Goal: Information Seeking & Learning: Learn about a topic

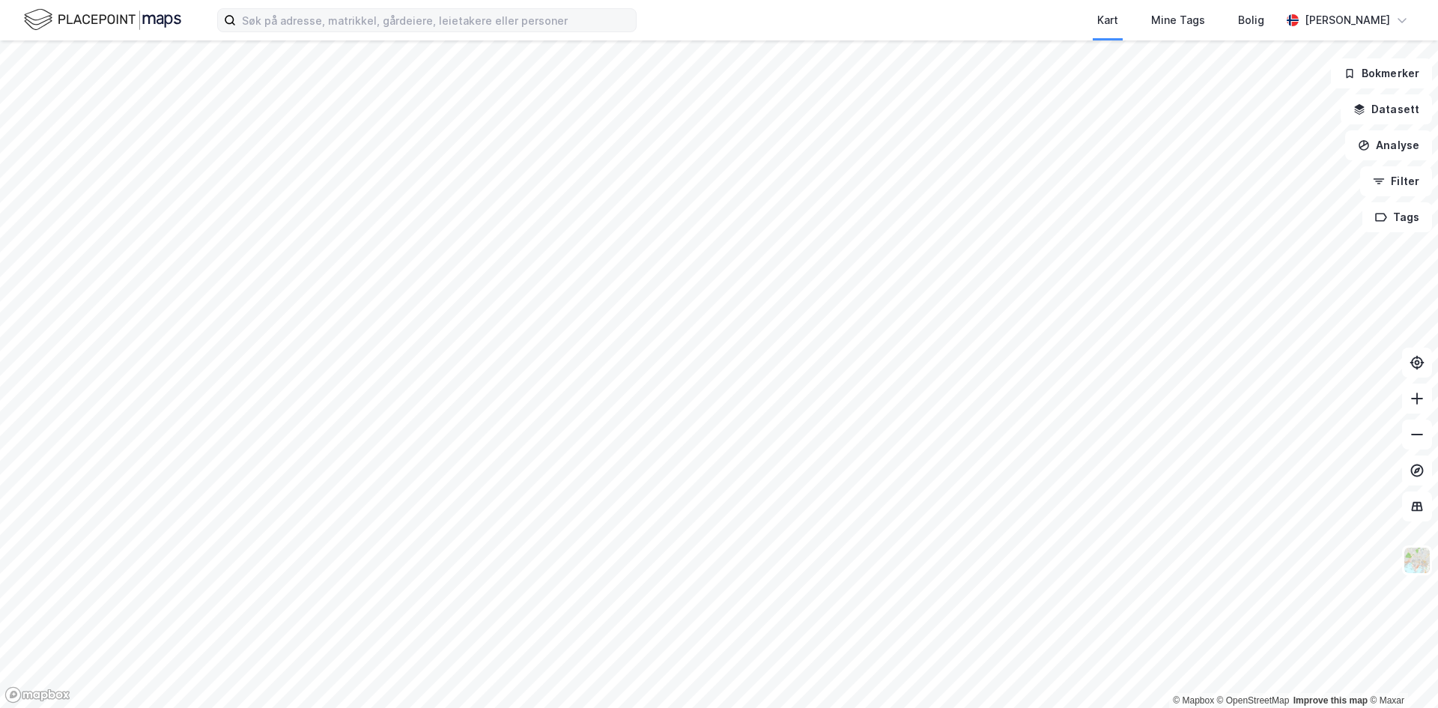
click at [341, 31] on label at bounding box center [426, 20] width 419 height 24
click at [341, 31] on input at bounding box center [436, 20] width 400 height 22
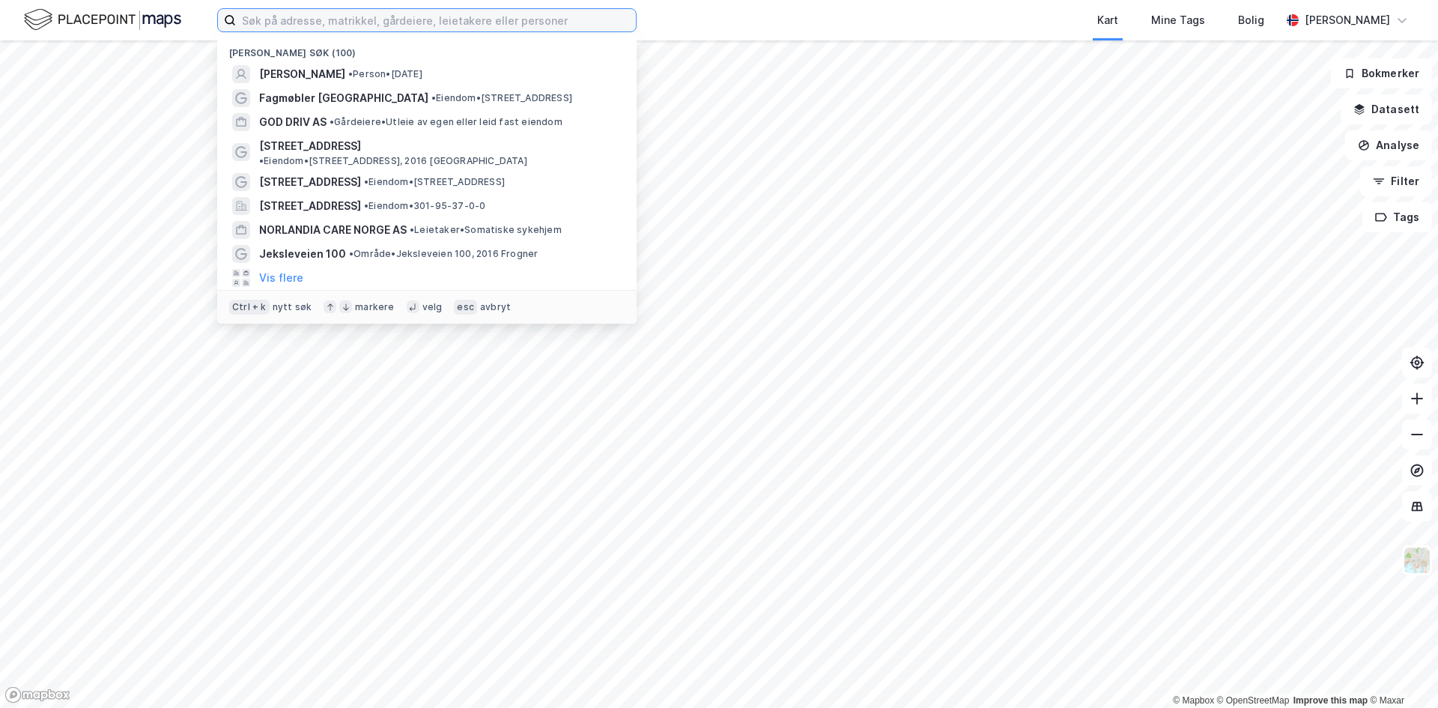
paste input "[STREET_ADDRESS]"
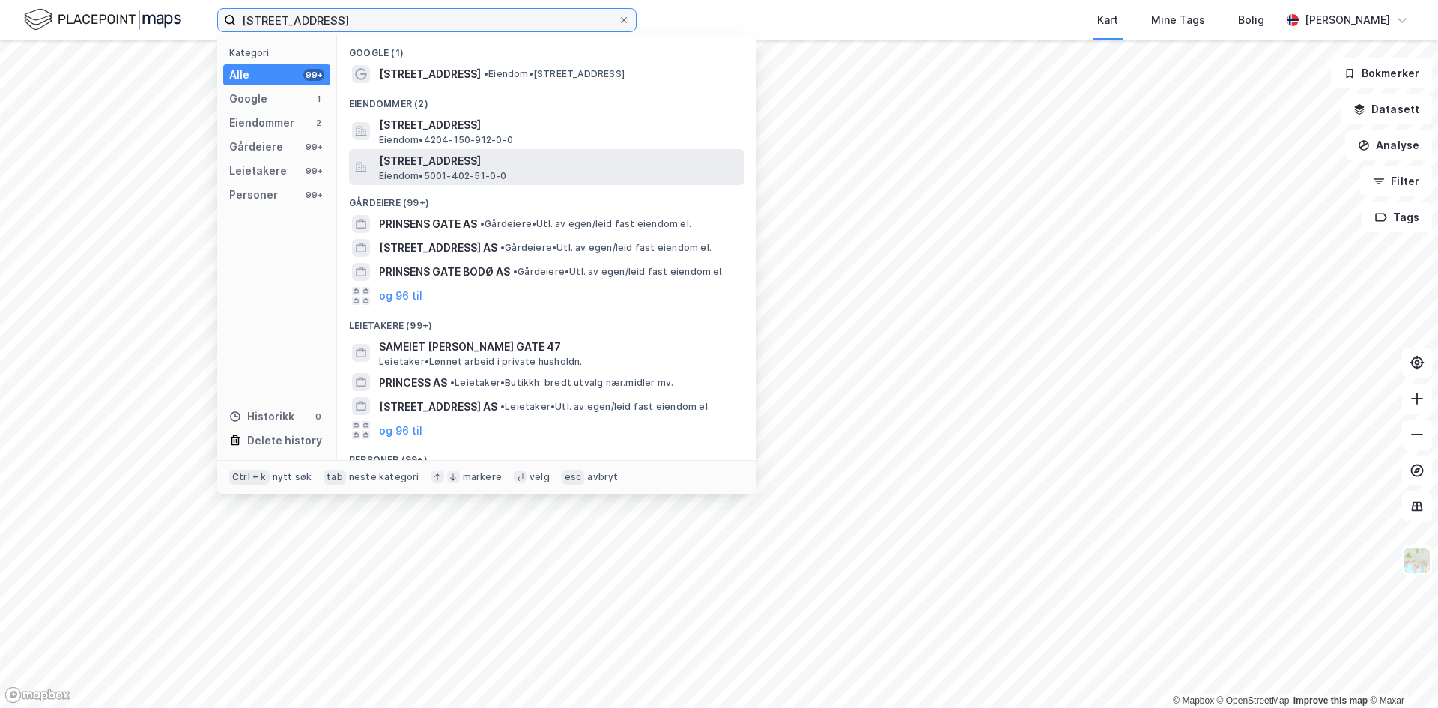
type input "[STREET_ADDRESS]"
click at [480, 162] on span "[STREET_ADDRESS]" at bounding box center [558, 161] width 359 height 18
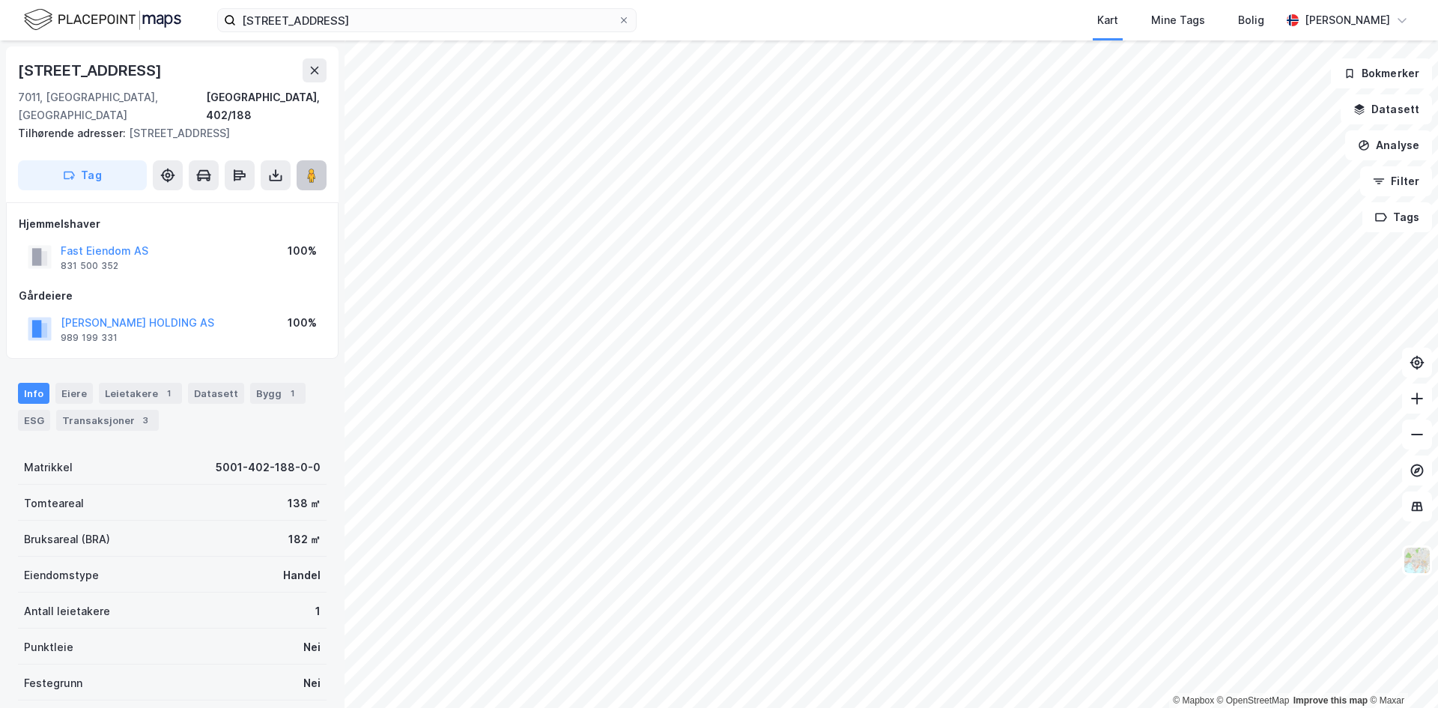
click at [315, 168] on image at bounding box center [311, 175] width 9 height 15
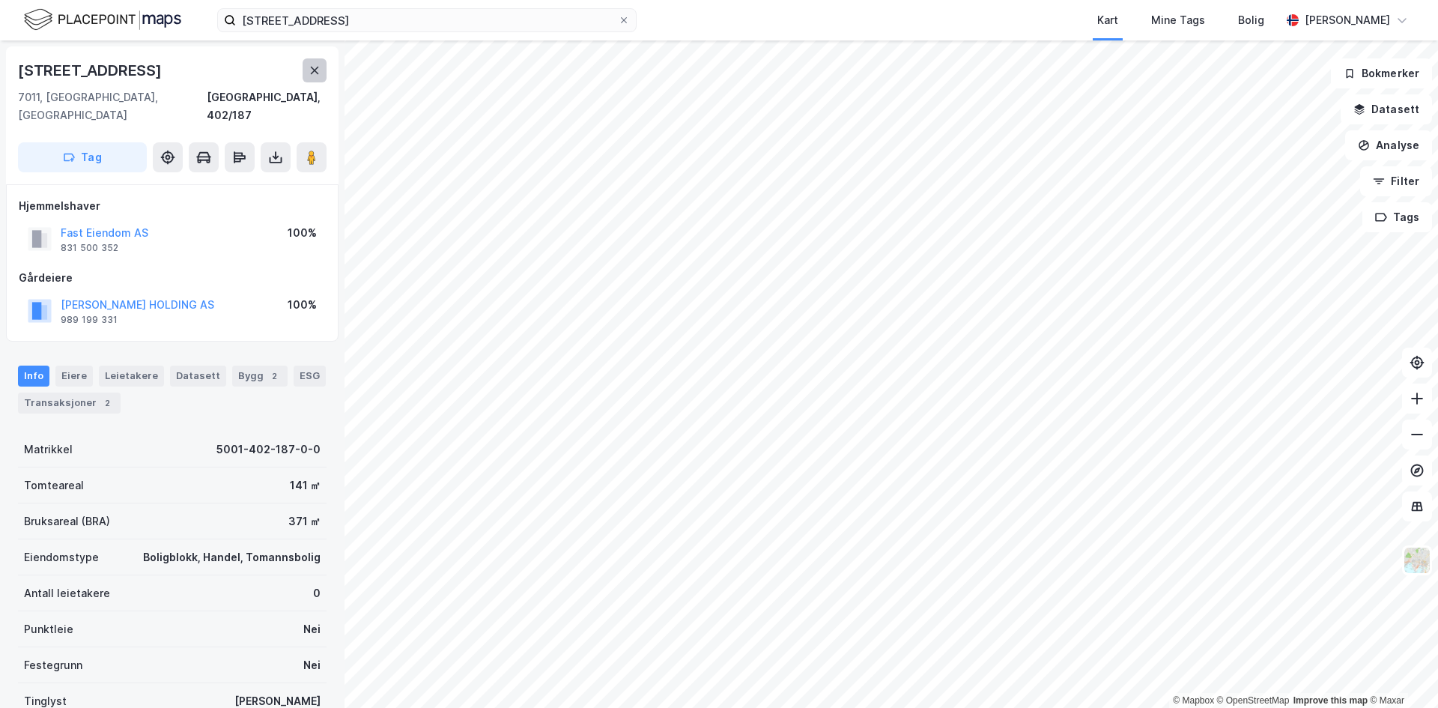
click at [313, 76] on icon at bounding box center [314, 70] width 12 height 12
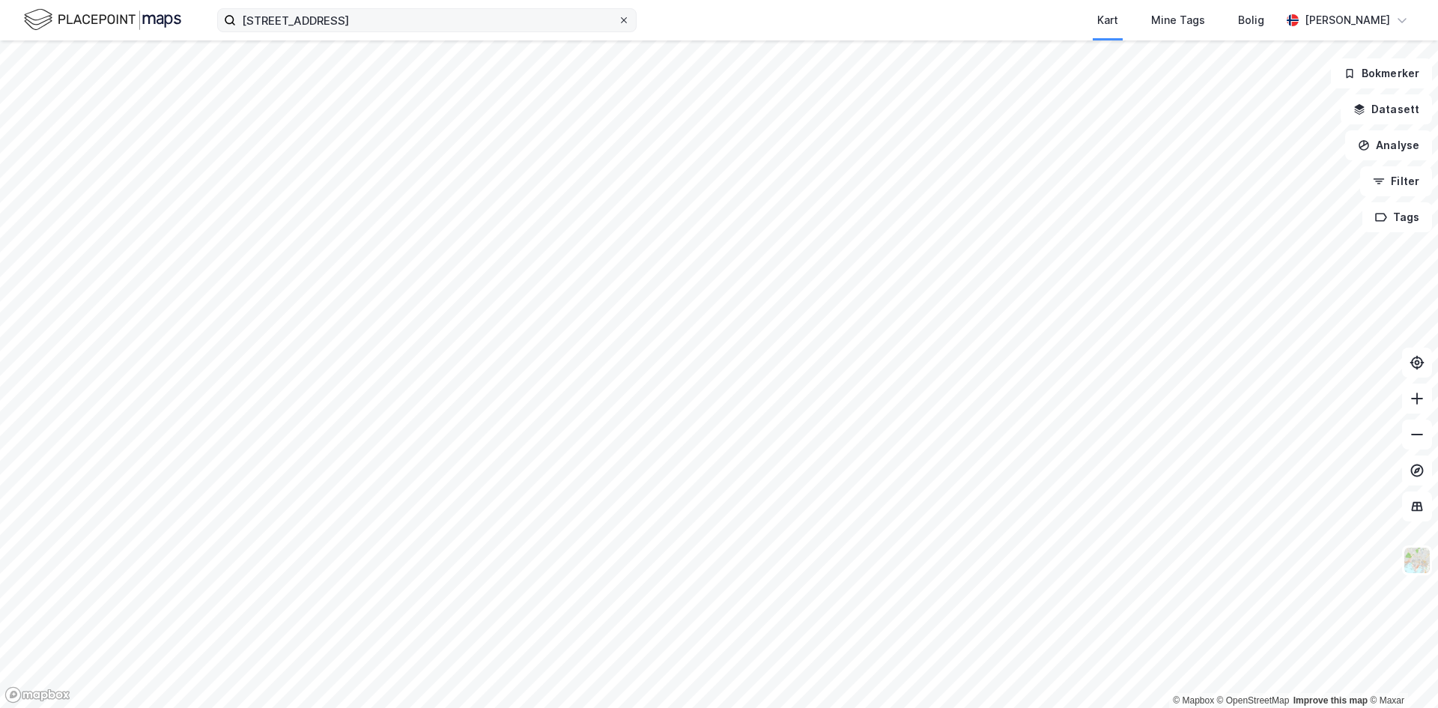
click at [624, 21] on icon at bounding box center [623, 20] width 9 height 9
click at [618, 21] on input "[STREET_ADDRESS]" at bounding box center [427, 20] width 382 height 22
